Goal: Check status: Check status

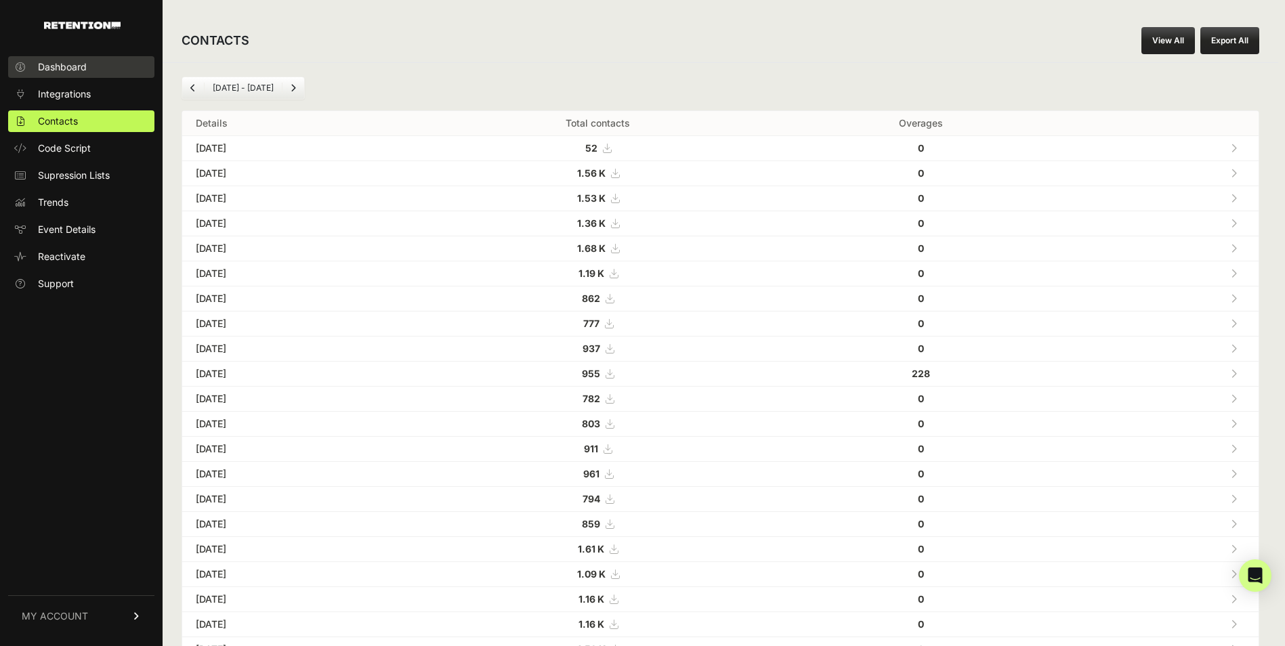
drag, startPoint x: 72, startPoint y: 59, endPoint x: 85, endPoint y: 76, distance: 21.3
click at [72, 59] on link "Dashboard" at bounding box center [81, 67] width 146 height 22
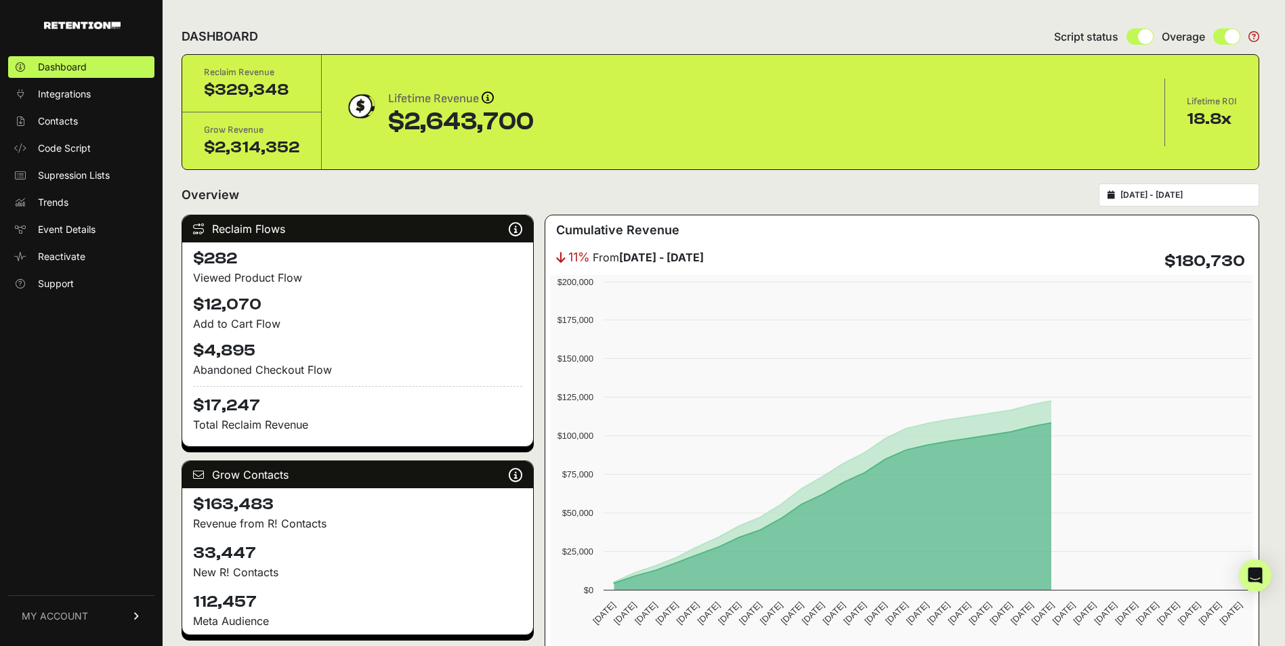
click at [1167, 194] on input "[DATE] - [DATE]" at bounding box center [1185, 195] width 130 height 11
type input "[DATE]"
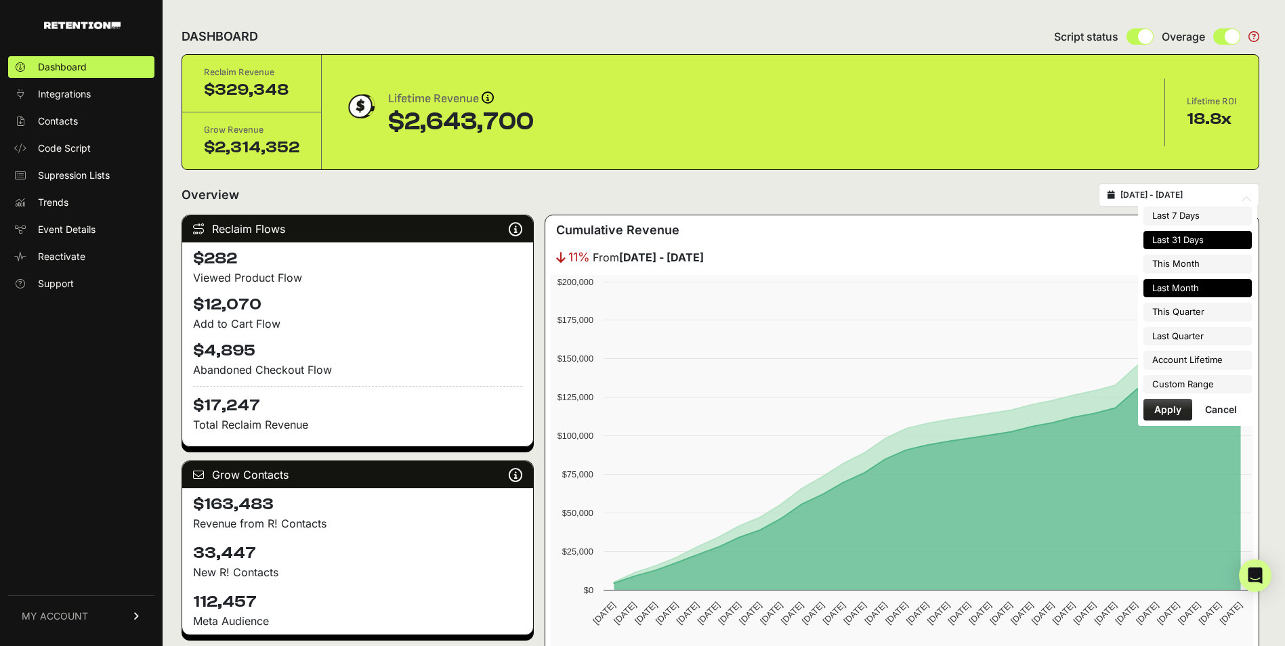
type input "[DATE]"
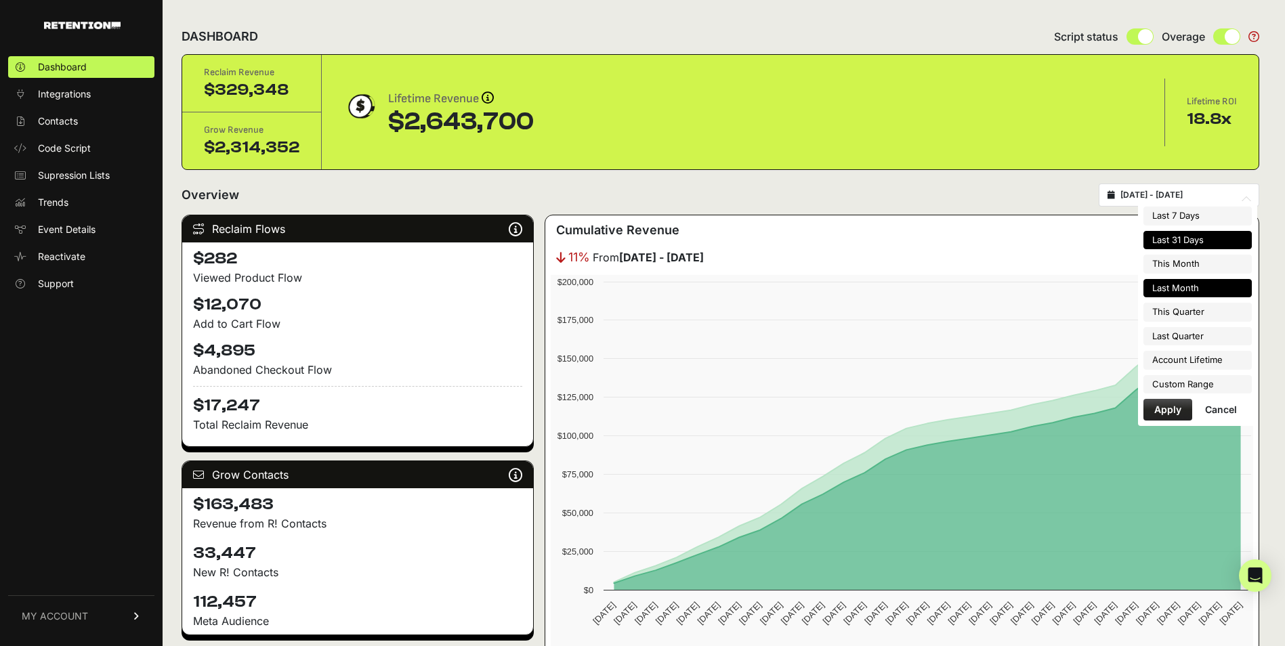
type input "[DATE]"
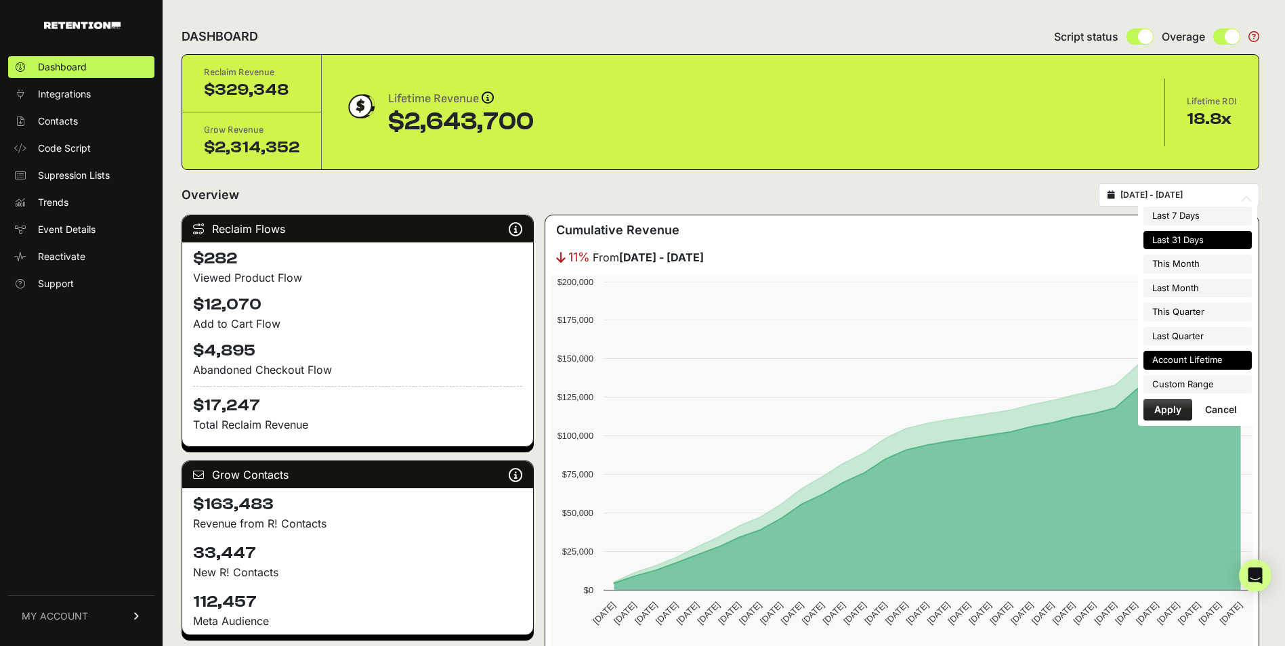
type input "[DATE]"
click at [1194, 387] on li "Custom Range" at bounding box center [1197, 384] width 108 height 19
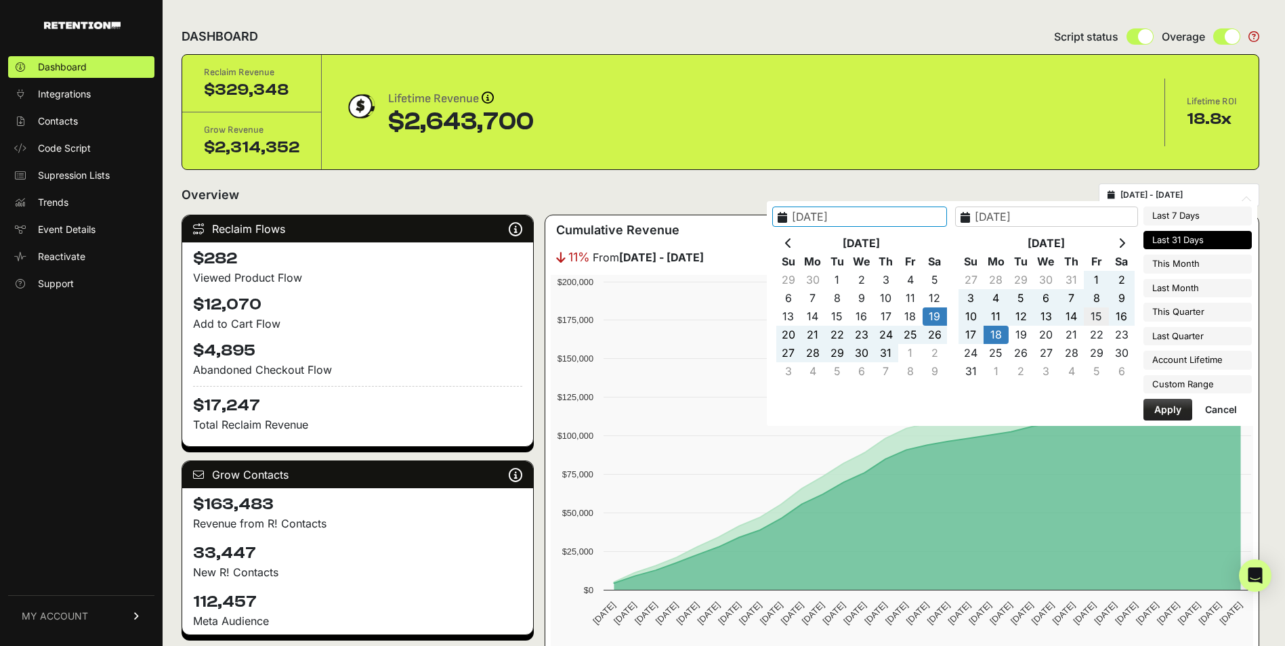
type input "[DATE]"
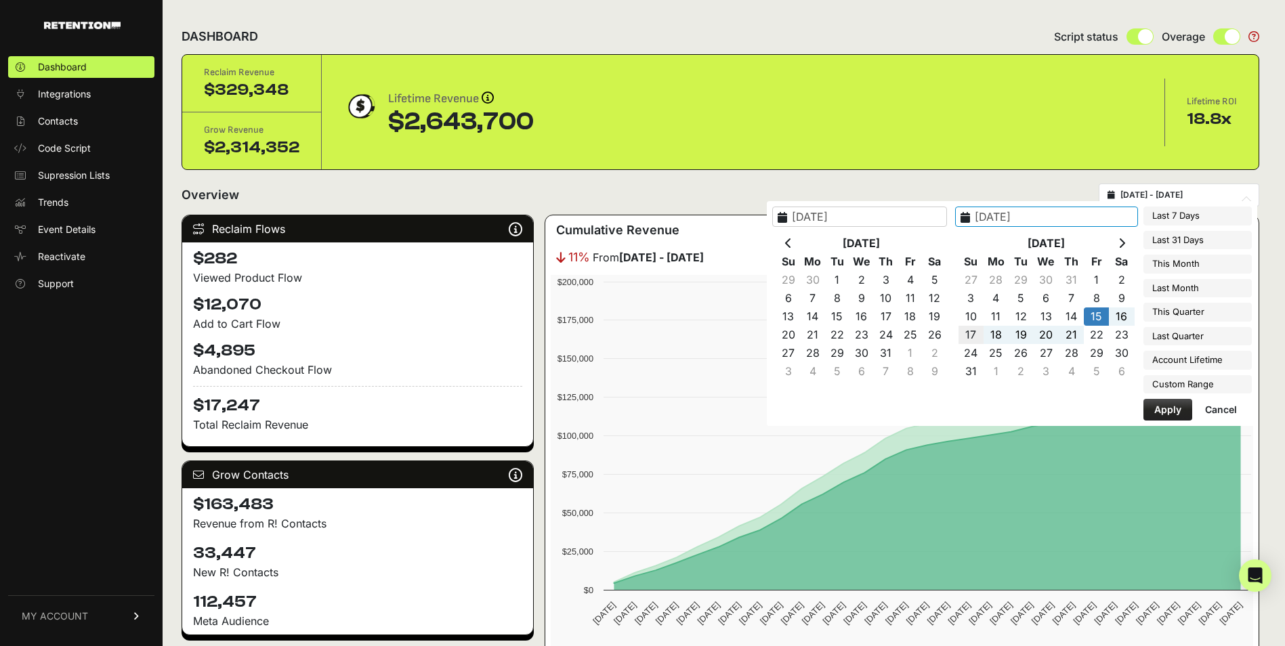
type input "[DATE]"
click at [1153, 409] on button "Apply" at bounding box center [1167, 410] width 49 height 22
type input "[DATE] - [DATE]"
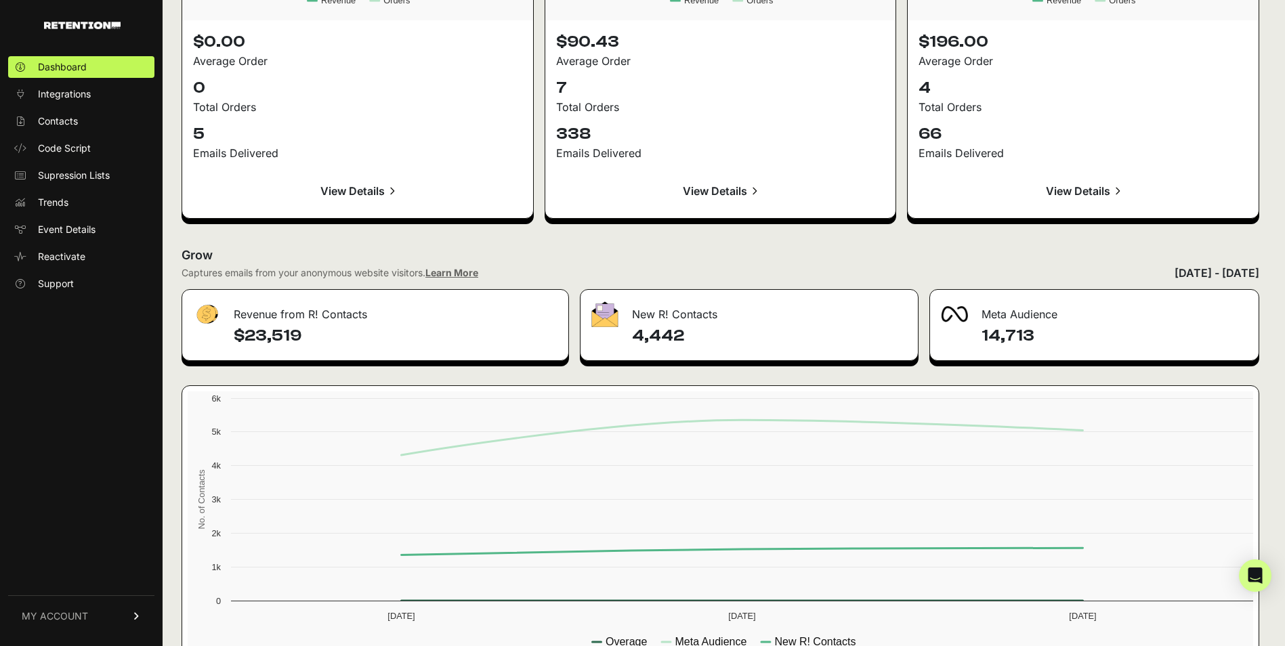
scroll to position [1460, 0]
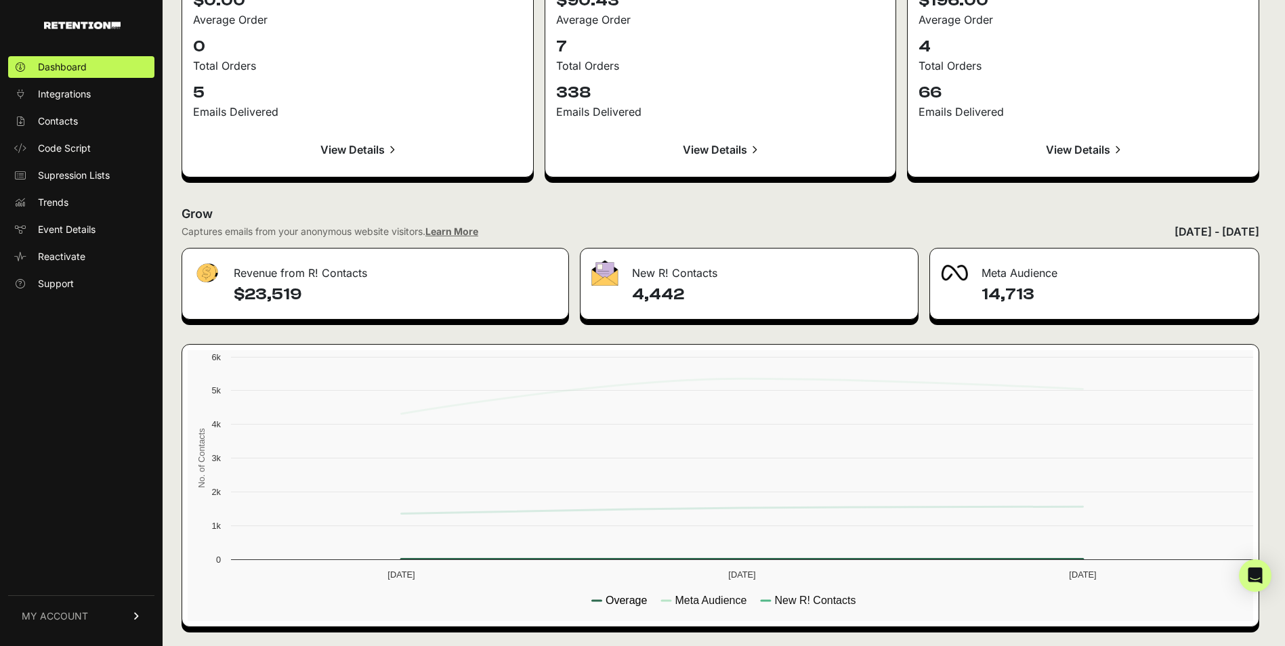
drag, startPoint x: 612, startPoint y: 597, endPoint x: 633, endPoint y: 603, distance: 21.9
click at [612, 596] on text "Overage" at bounding box center [625, 601] width 41 height 12
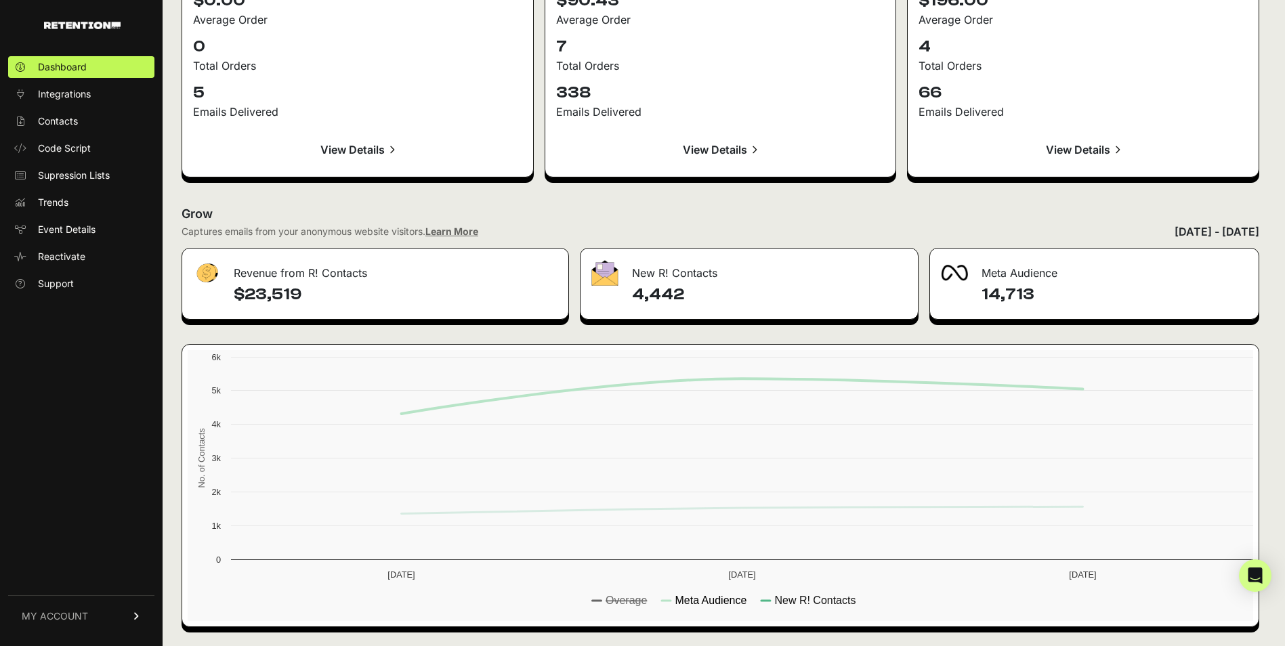
click at [710, 601] on text "Meta Audience" at bounding box center [711, 601] width 72 height 12
